Goal: Task Accomplishment & Management: Use online tool/utility

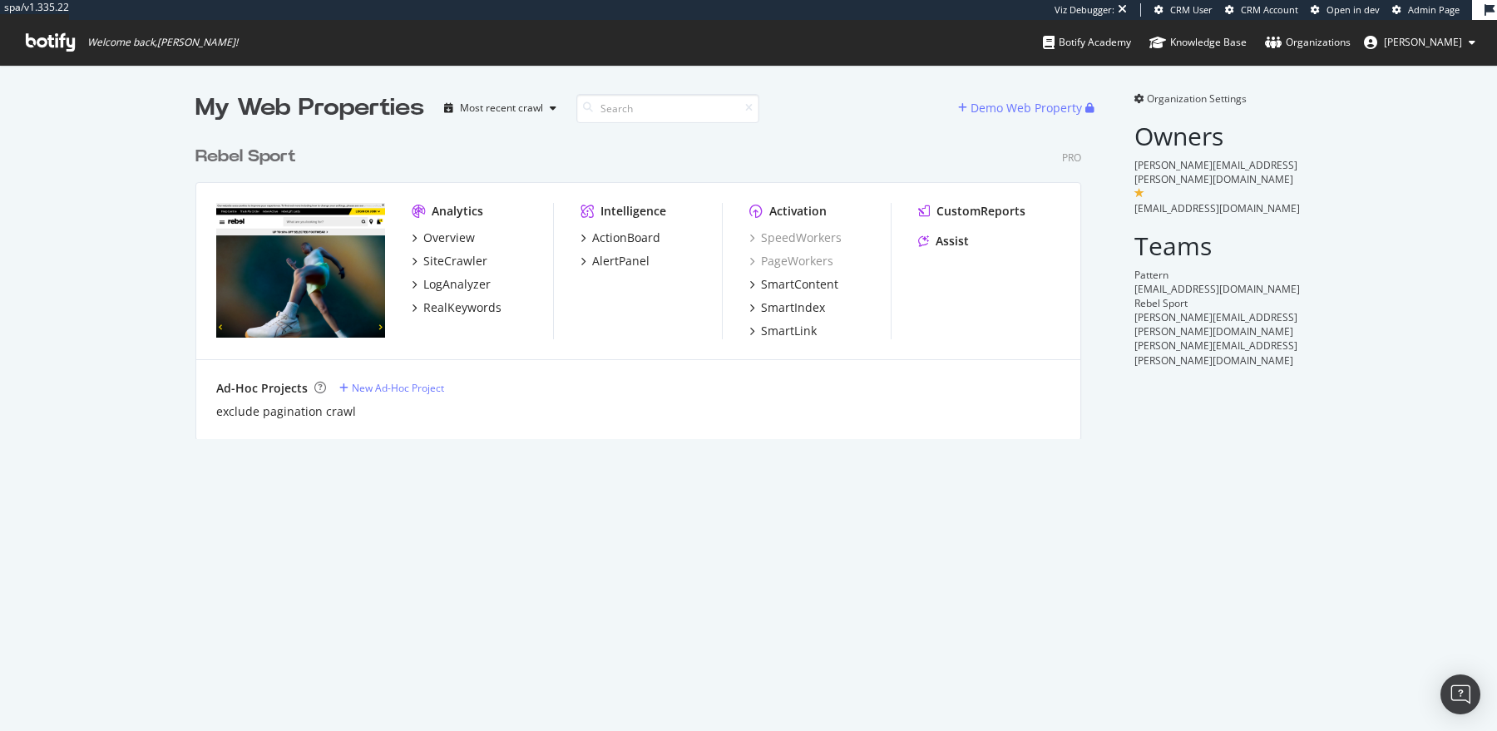
scroll to position [314, 898]
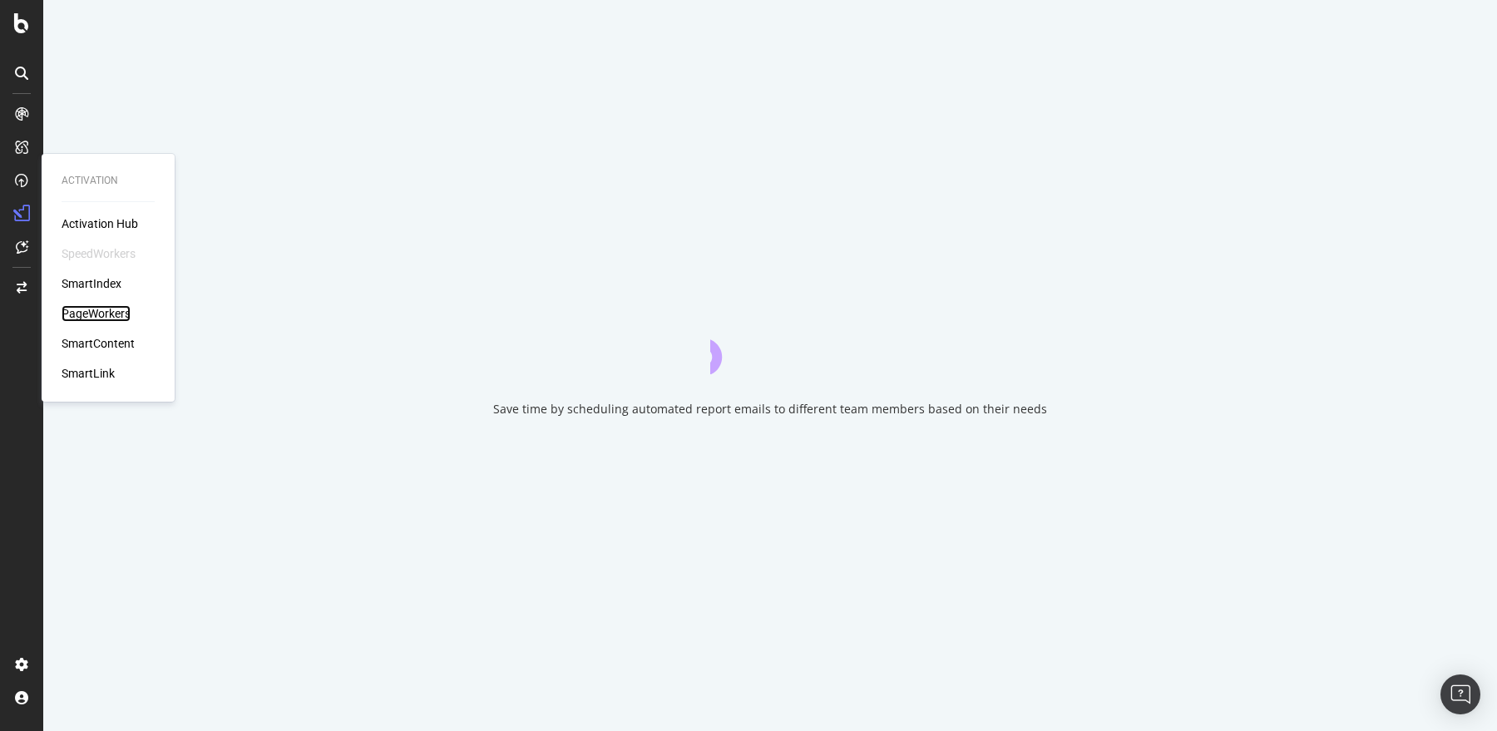
click at [78, 318] on div "PageWorkers" at bounding box center [96, 313] width 69 height 17
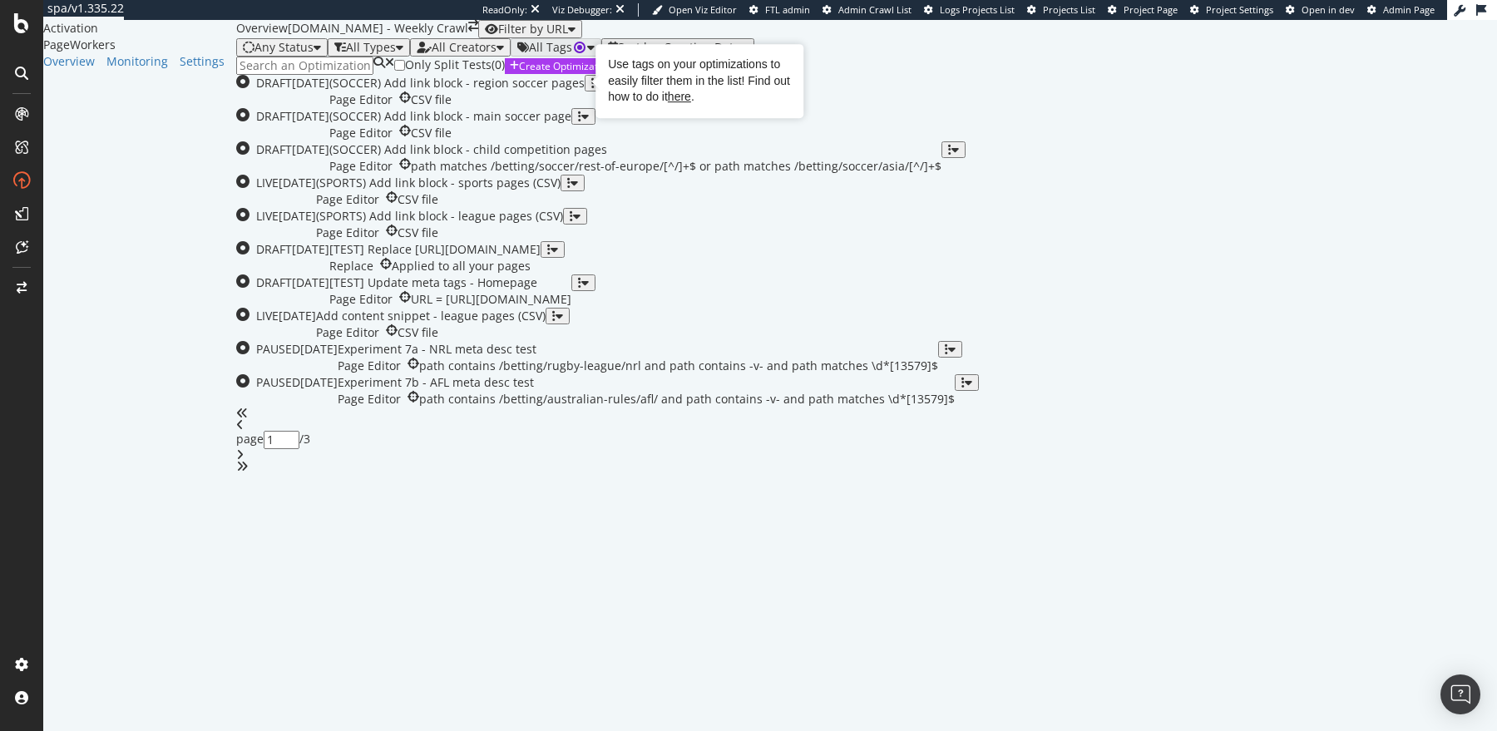
click at [361, 54] on div "All Types" at bounding box center [371, 47] width 50 height 13
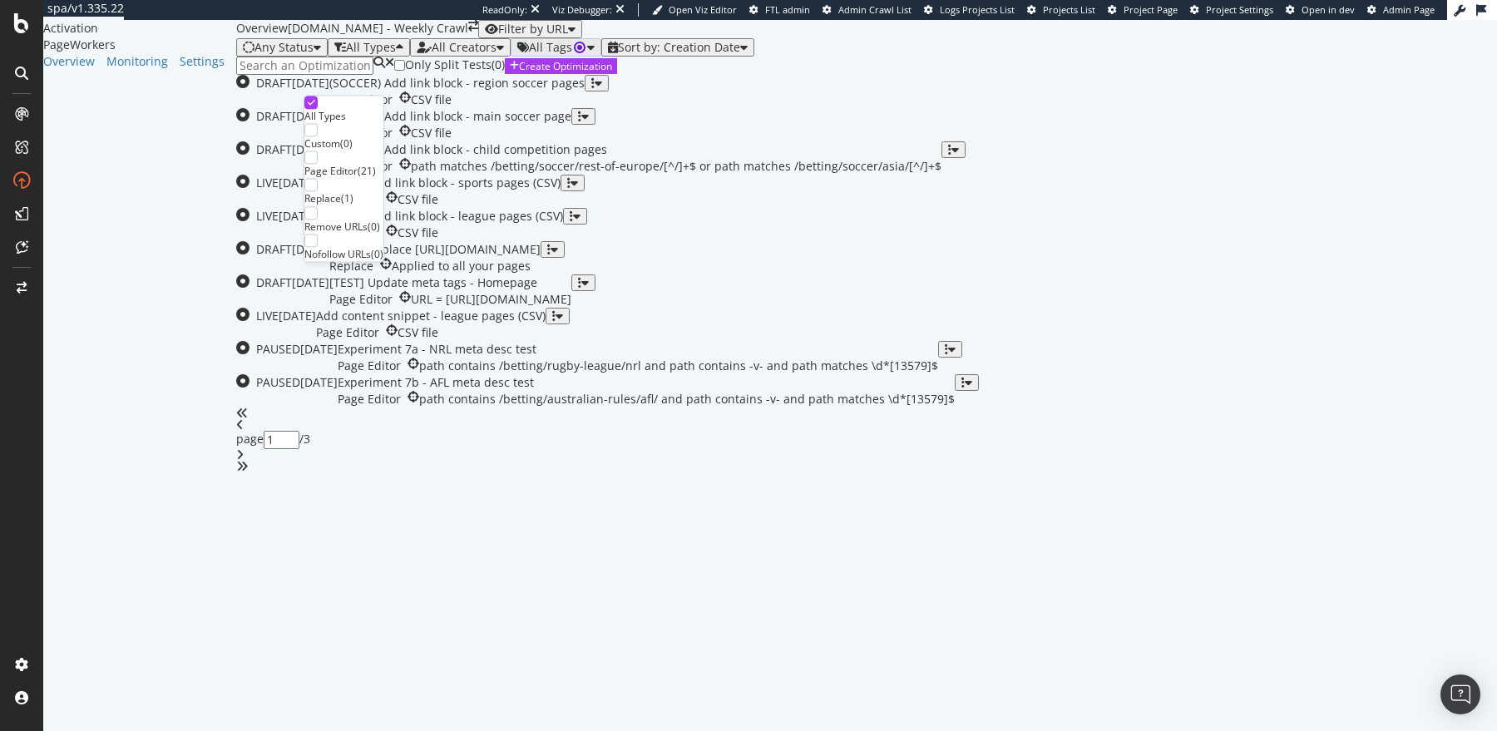
click at [261, 54] on div "Any Status" at bounding box center [283, 47] width 59 height 13
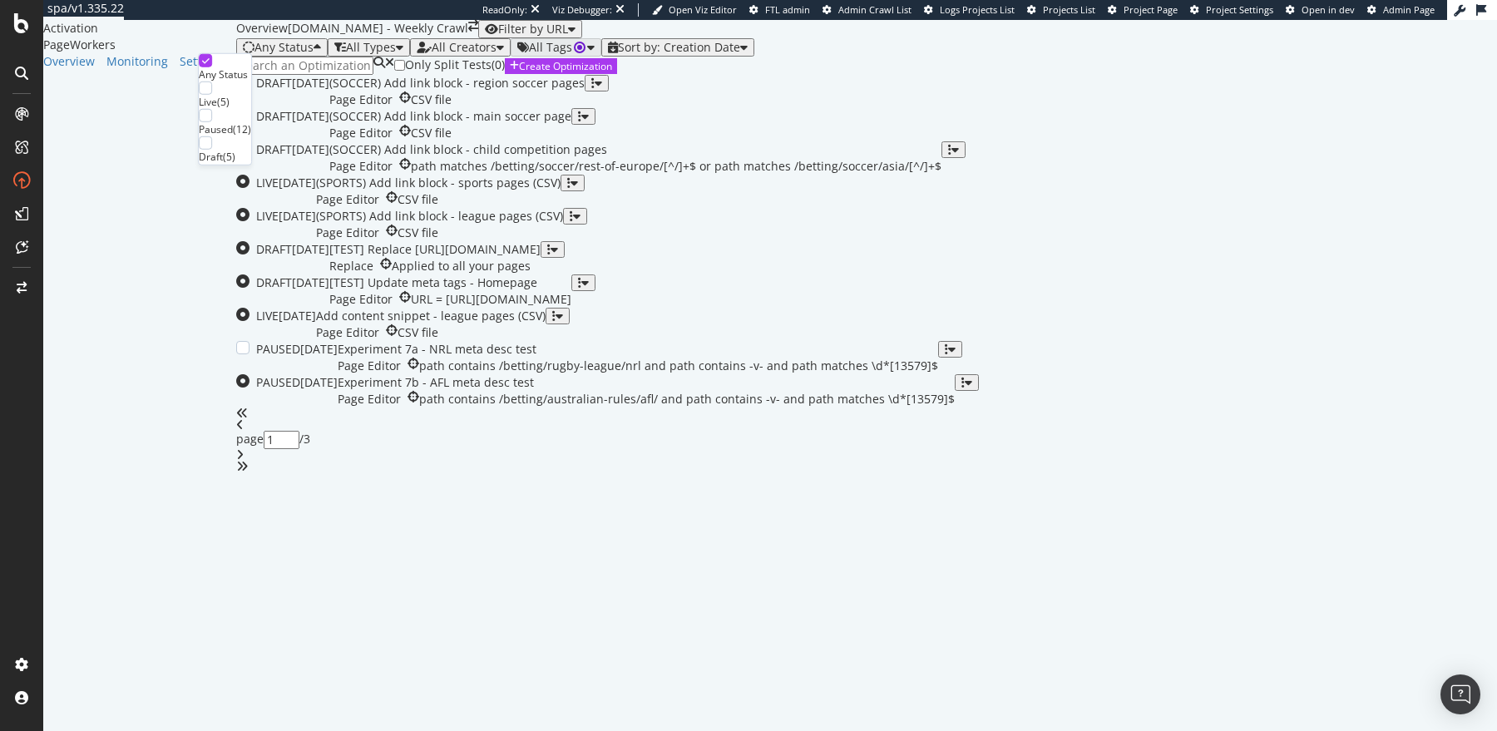
scroll to position [547, 0]
click at [486, 341] on div "Page Editor CSV file" at bounding box center [431, 332] width 230 height 17
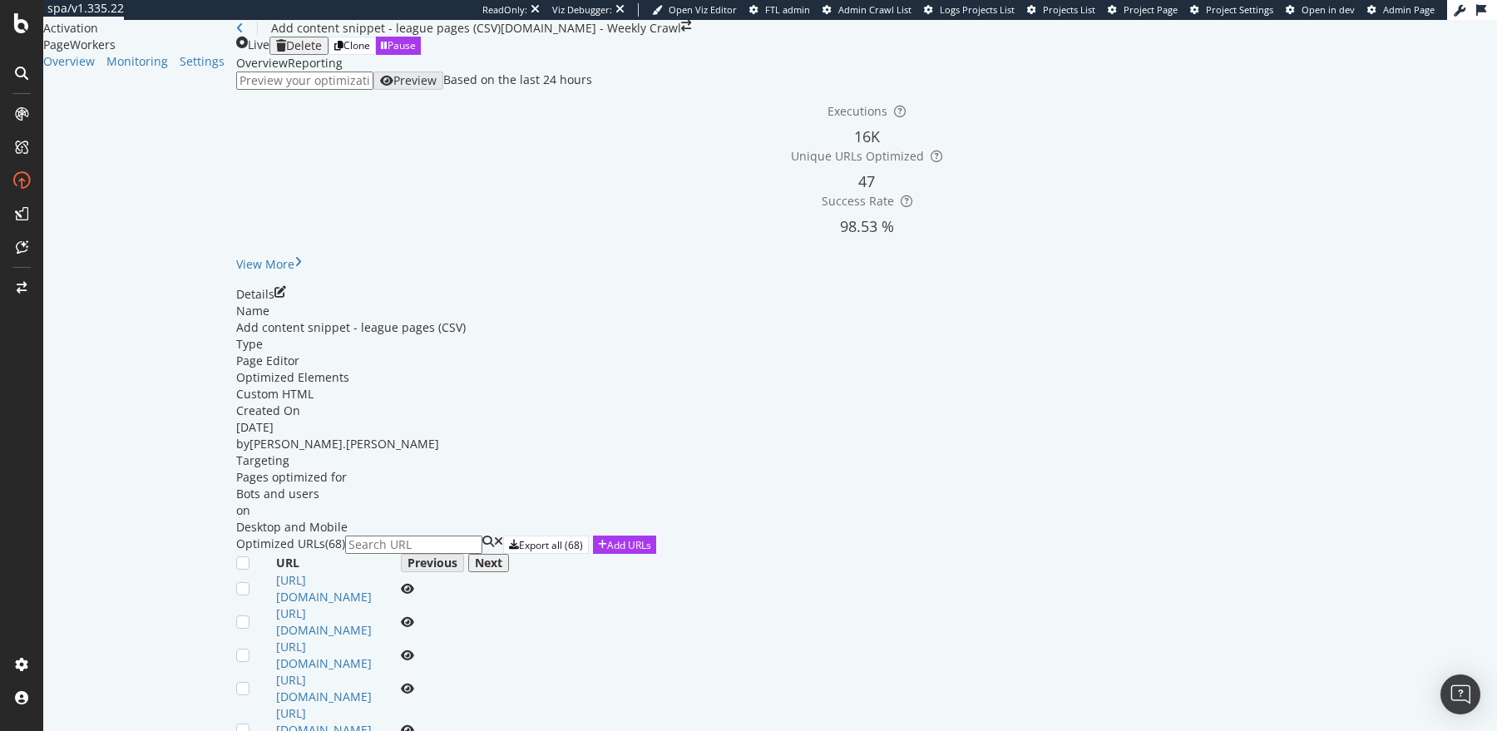
click at [320, 72] on div "Reporting" at bounding box center [315, 63] width 55 height 17
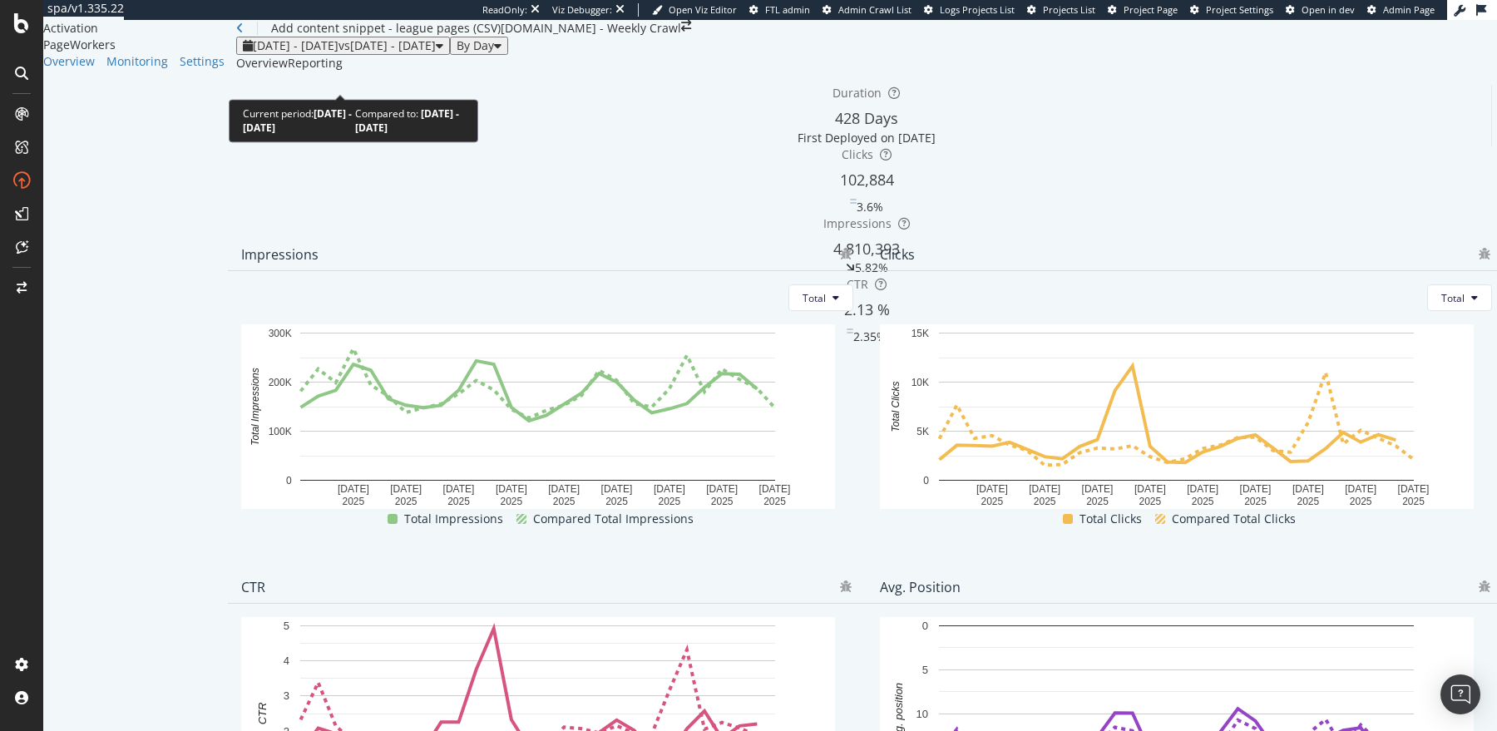
click at [311, 53] on span "2025 Jul. 15th - Aug. 11th" at bounding box center [296, 45] width 86 height 16
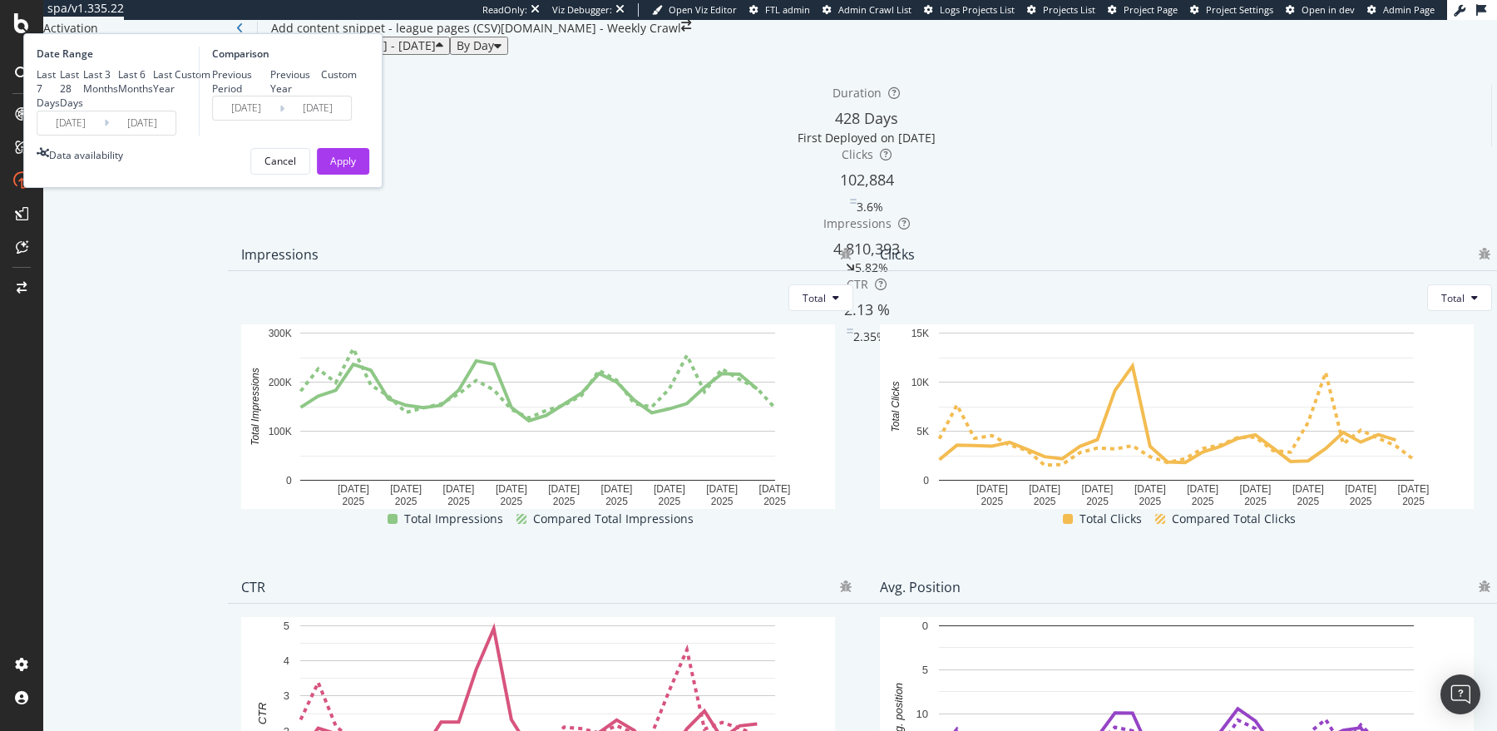
click at [118, 96] on div "Last 3 Months" at bounding box center [100, 81] width 35 height 28
type input "2025/05/12"
type input "2025/02/09"
type input "2025/05/11"
click at [356, 168] on div "Apply" at bounding box center [343, 161] width 26 height 14
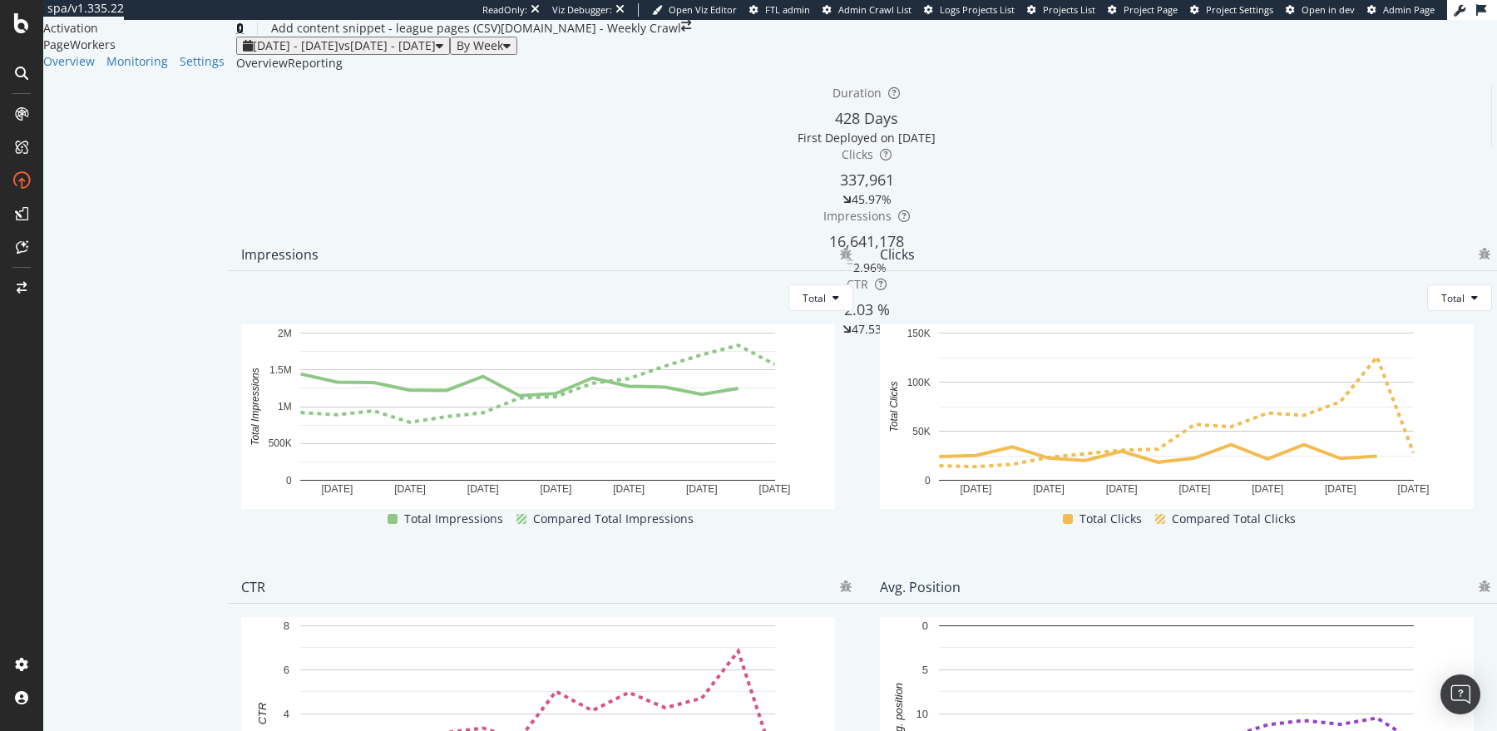
click at [236, 34] on icon at bounding box center [239, 28] width 7 height 12
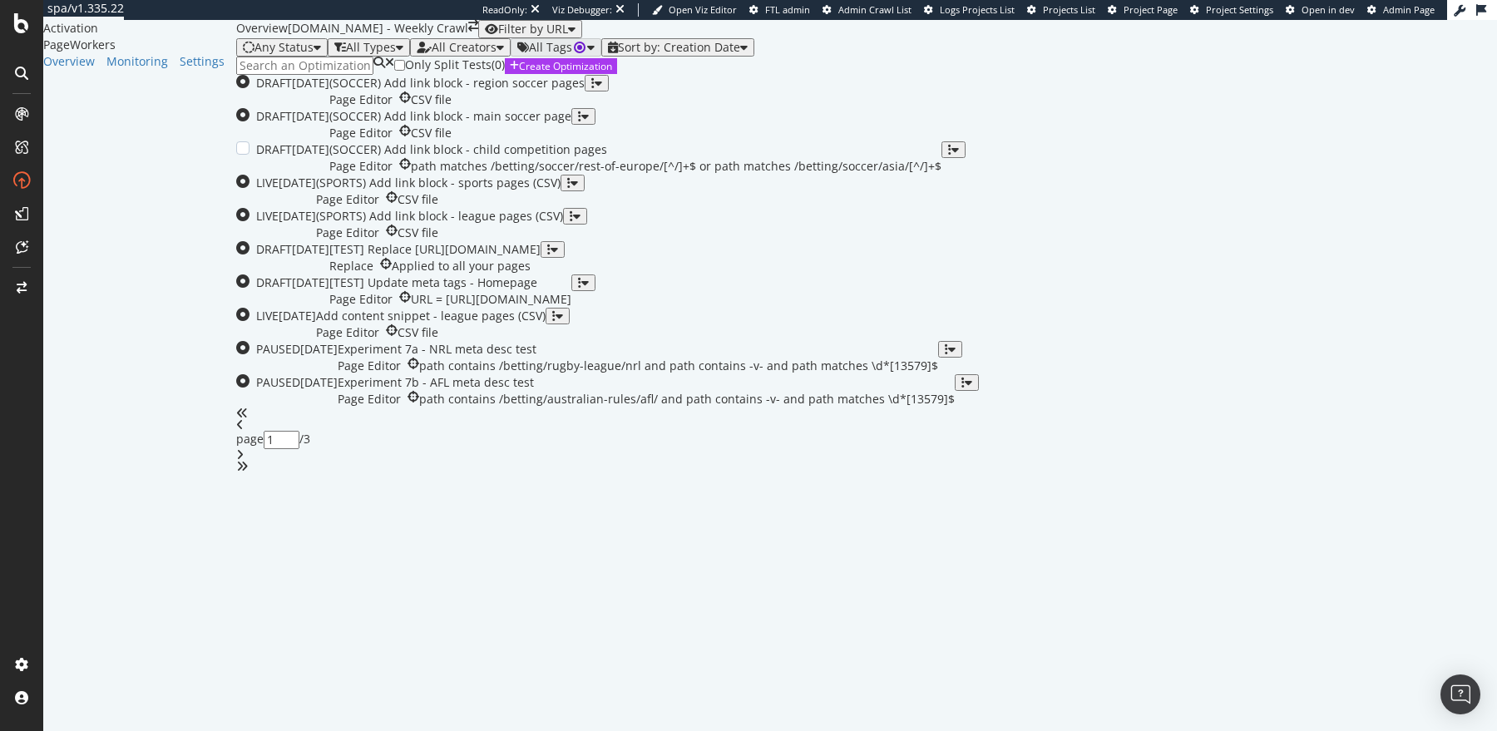
click at [534, 175] on div "path matches /betting/soccer/rest-of-europe/[^/]+$ or path matches /betting/soc…" at bounding box center [676, 166] width 531 height 17
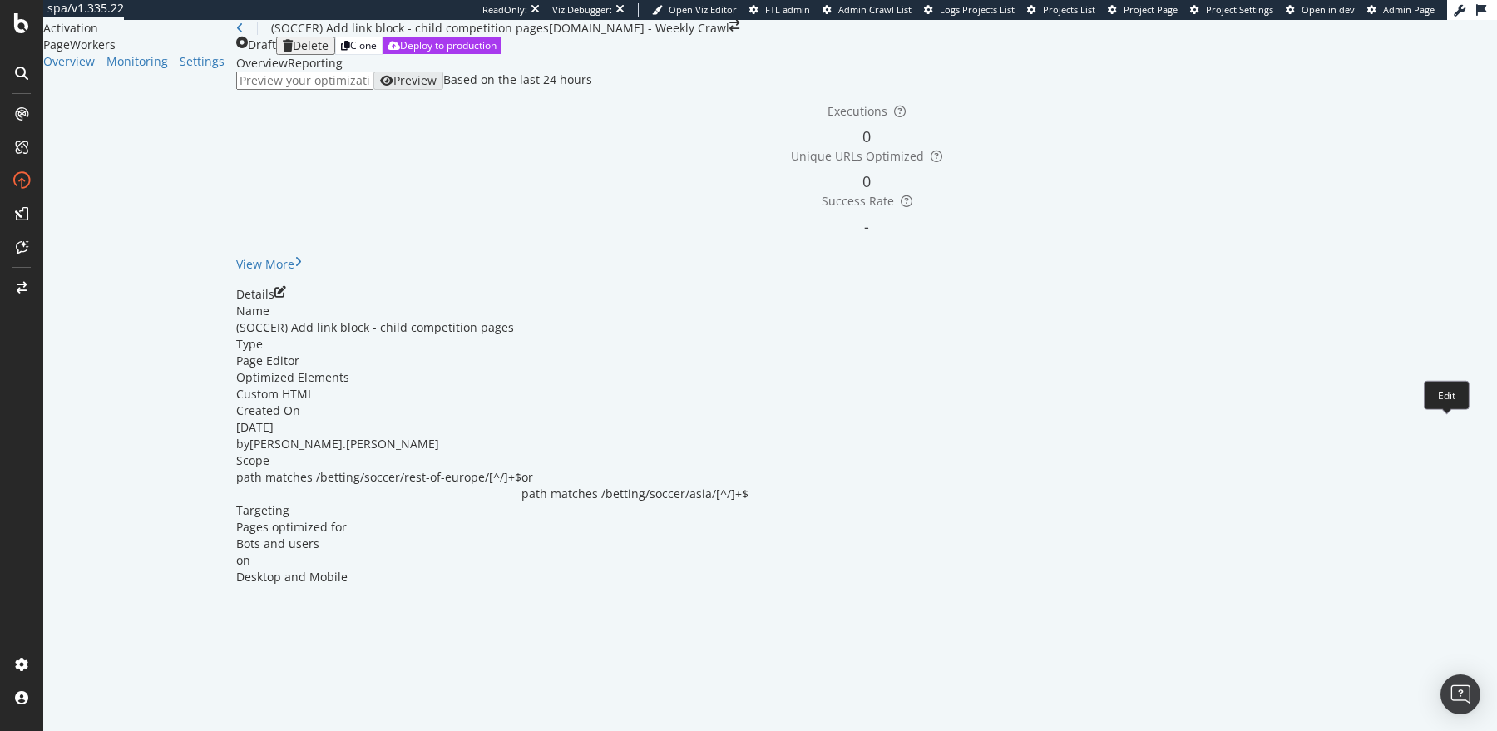
click at [286, 298] on icon "pen-to-square" at bounding box center [280, 292] width 12 height 12
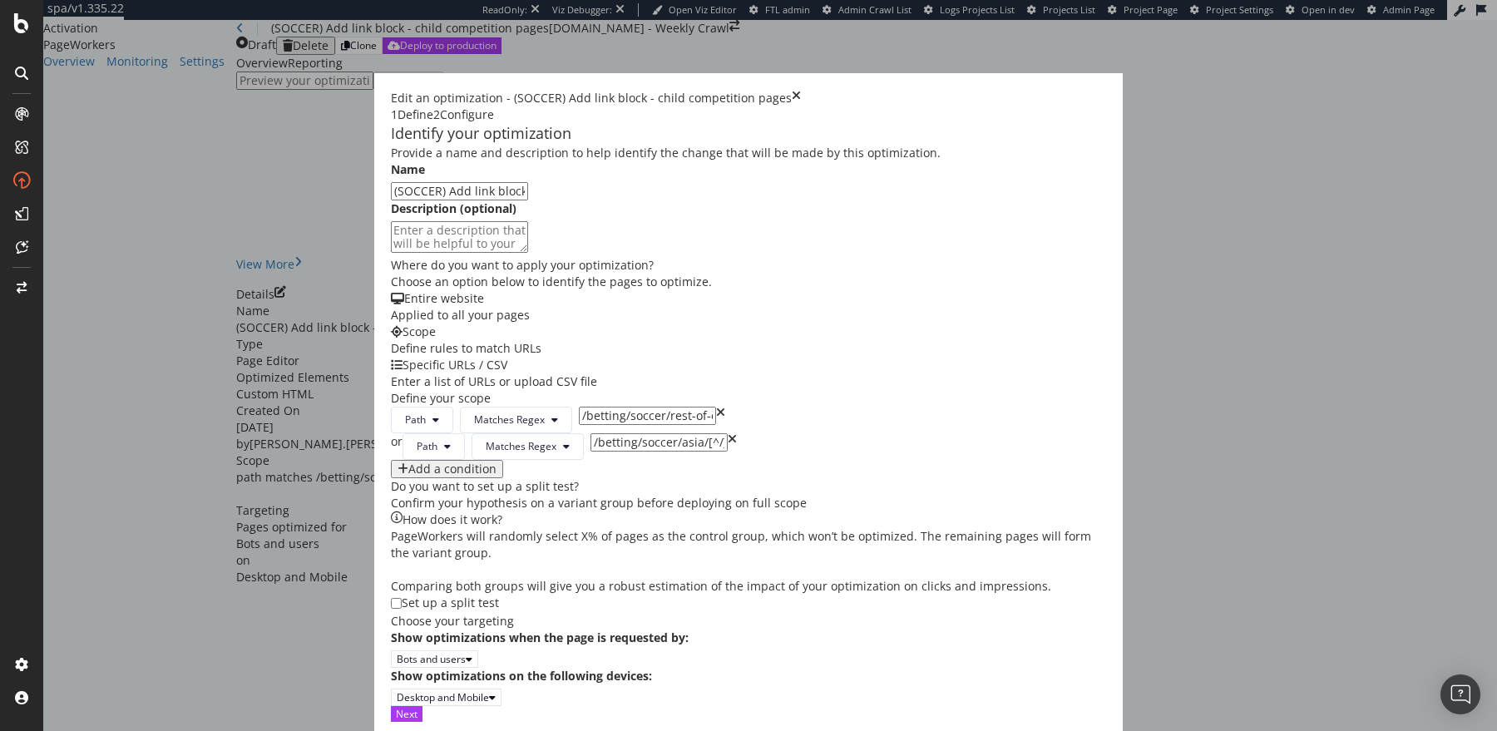
scroll to position [454, 0]
click at [422, 706] on button "Next" at bounding box center [407, 714] width 32 height 16
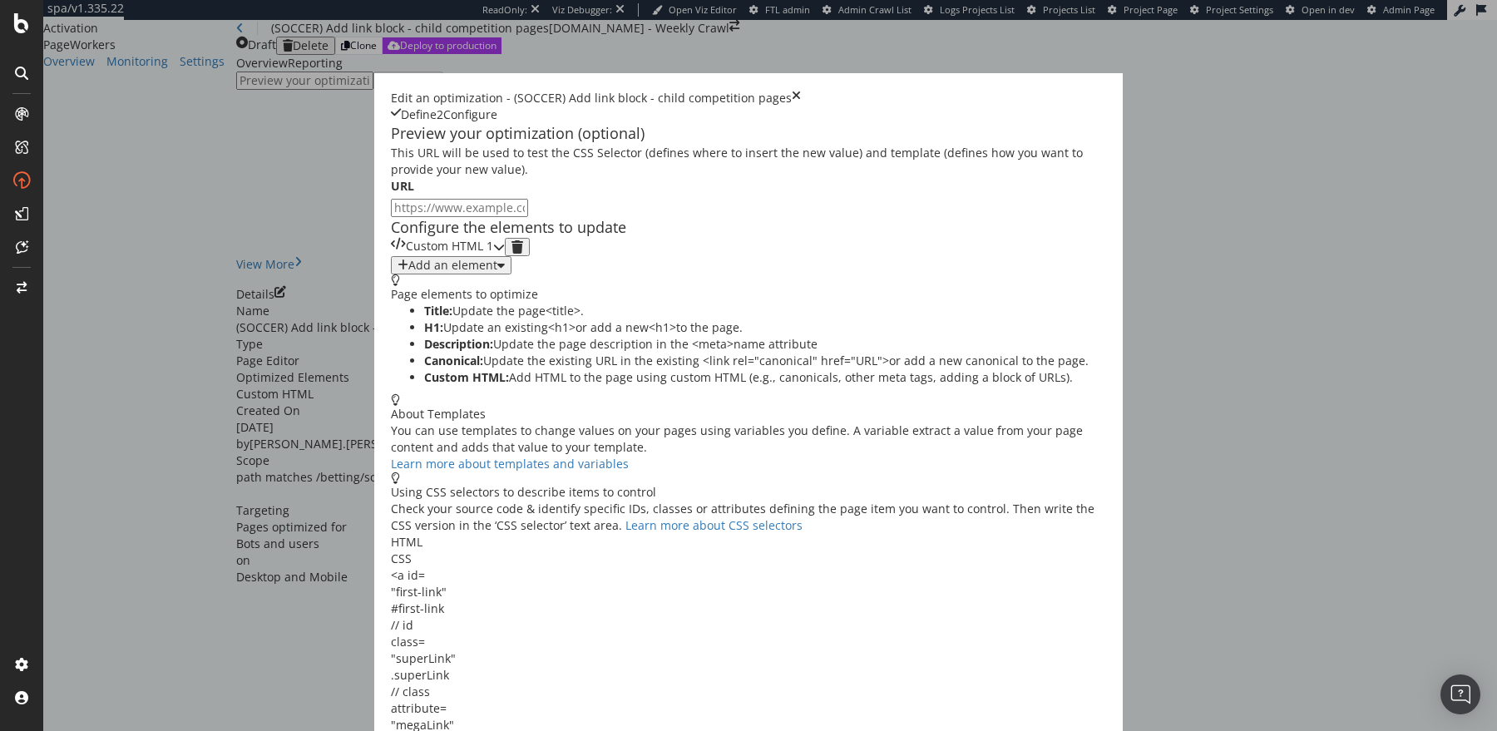
click at [406, 256] on div "Custom HTML 1" at bounding box center [449, 247] width 87 height 18
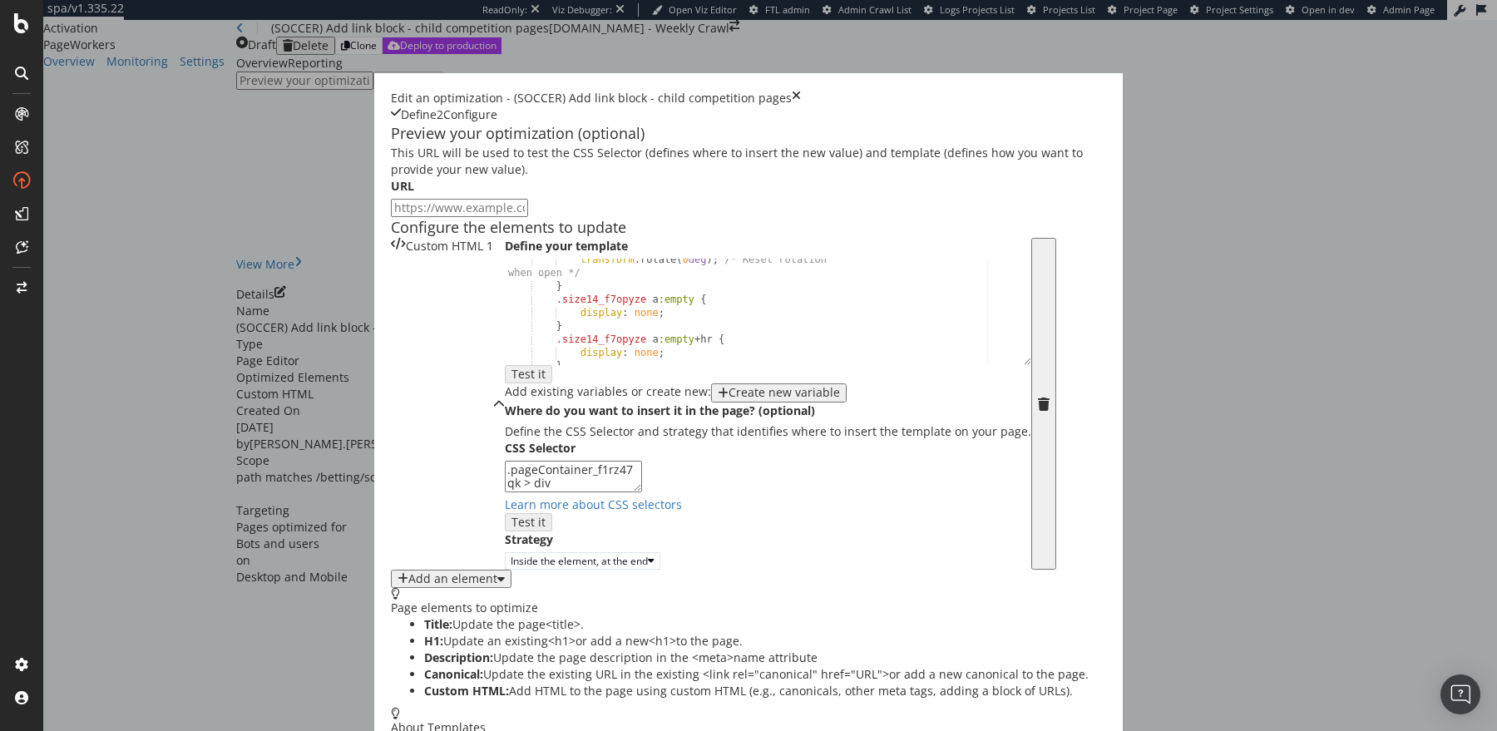
scroll to position [143, 0]
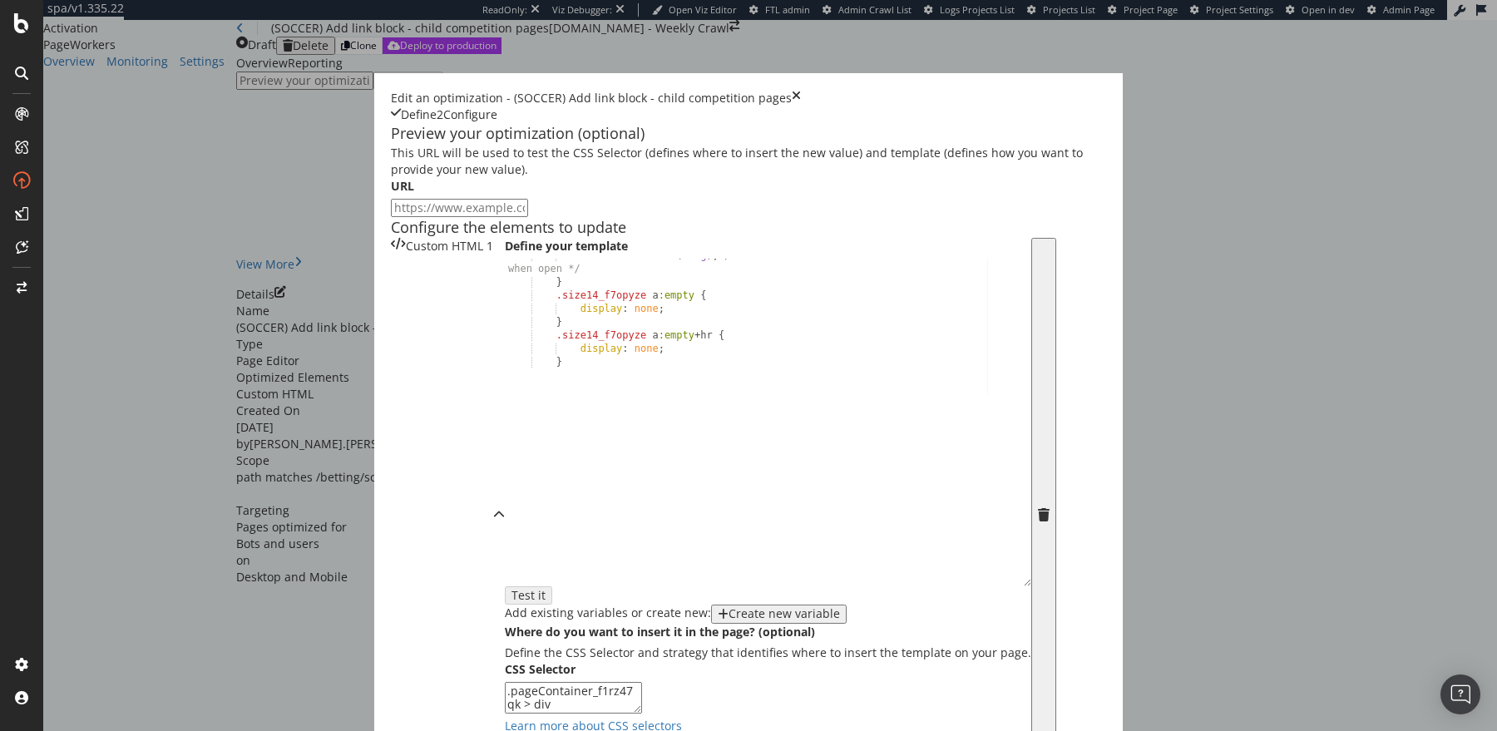
drag, startPoint x: 617, startPoint y: 484, endPoint x: 634, endPoint y: 737, distance: 253.4
click at [634, 730] on html "spa/v1.335.22 ReadOnly: Viz Debugger: Open Viz Editor FTL admin Admin Crawl Lis…" at bounding box center [748, 365] width 1497 height 731
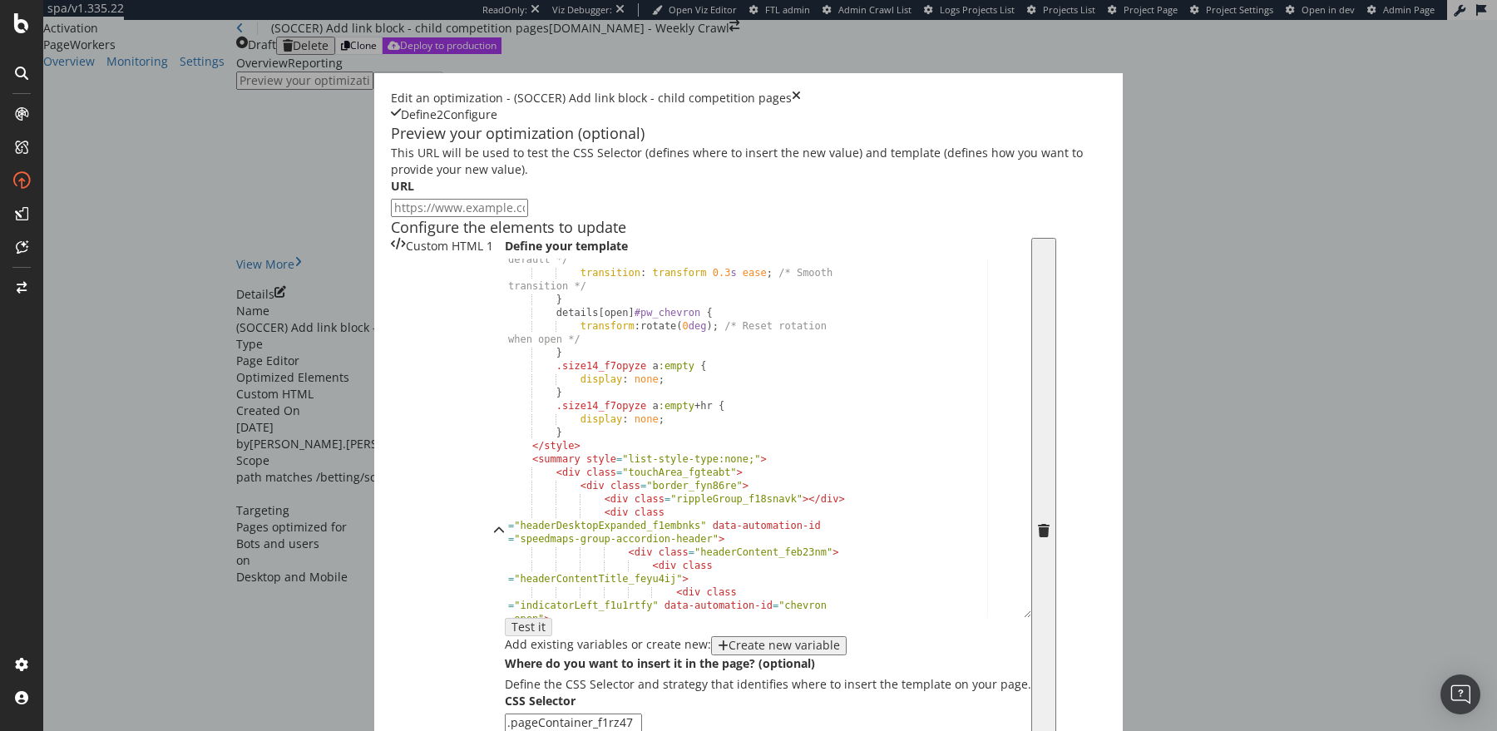
scroll to position [0, 0]
